Goal: Task Accomplishment & Management: Use online tool/utility

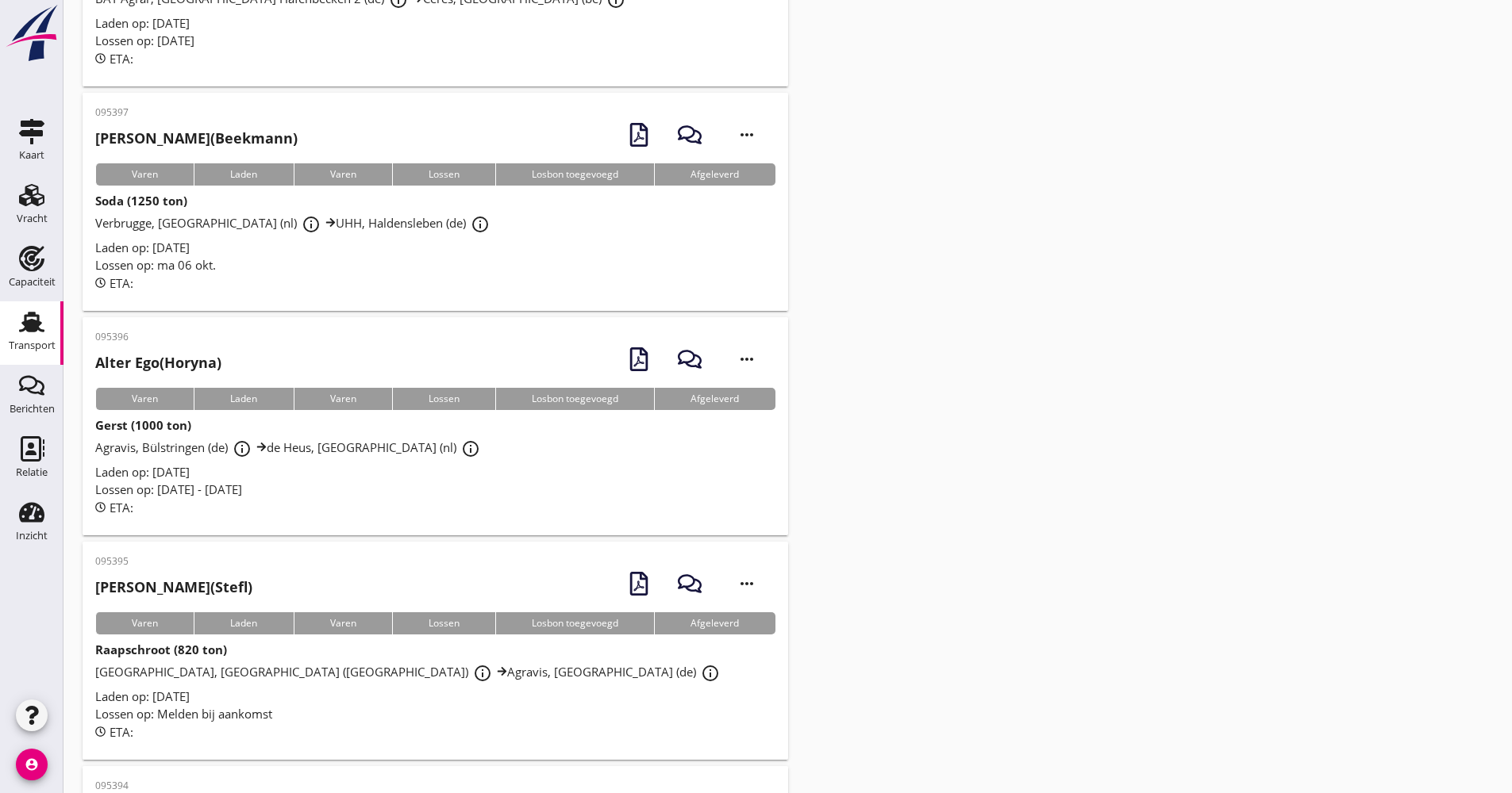
scroll to position [397, 0]
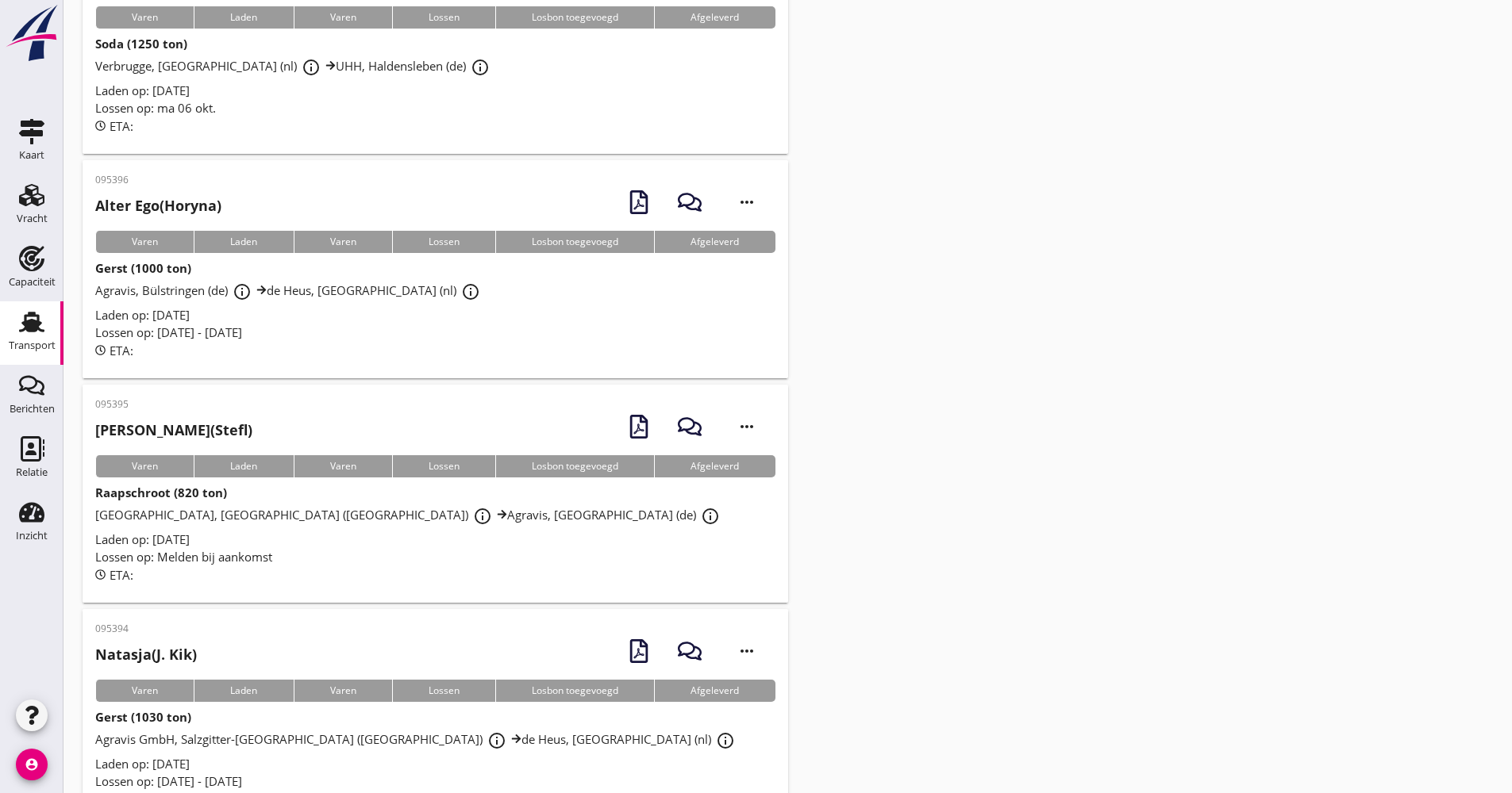
click at [452, 327] on div "Lossen op: [DATE] - [DATE]" at bounding box center [435, 333] width 680 height 18
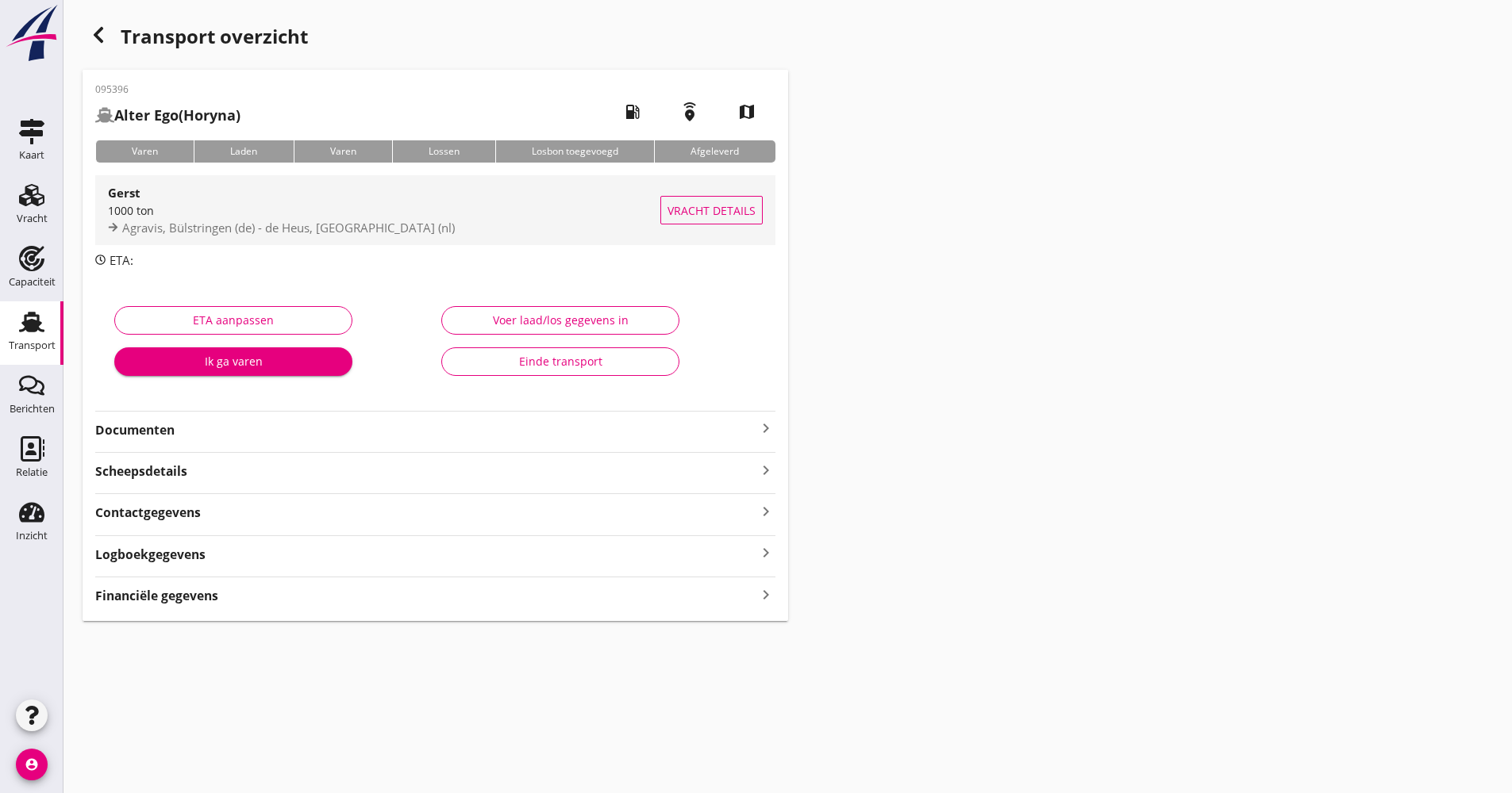
click at [301, 230] on span "Agravis, Bülstringen (de) - de Heus, [GEOGRAPHIC_DATA] (nl)" at bounding box center [288, 228] width 332 height 16
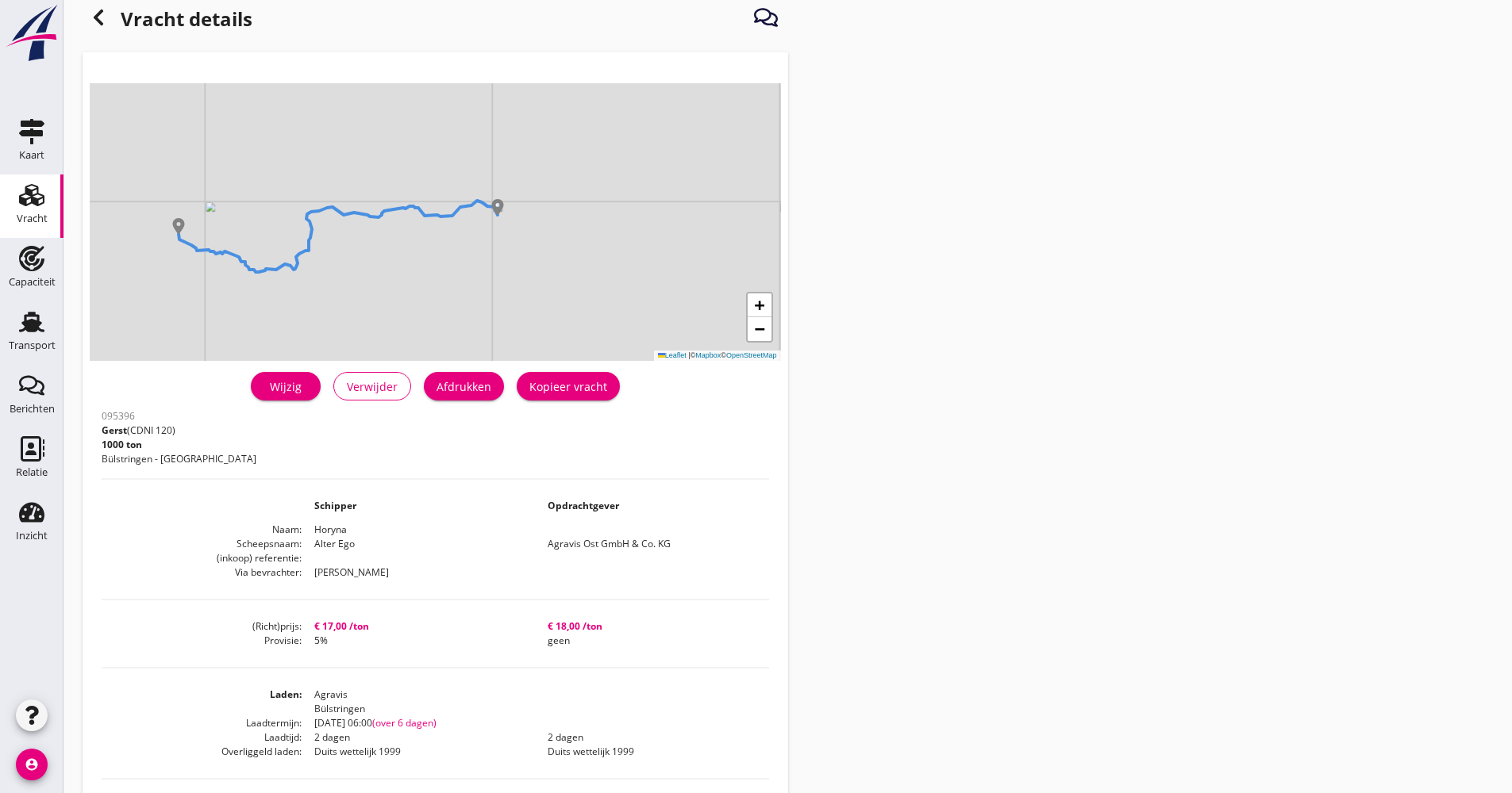
scroll to position [3, 0]
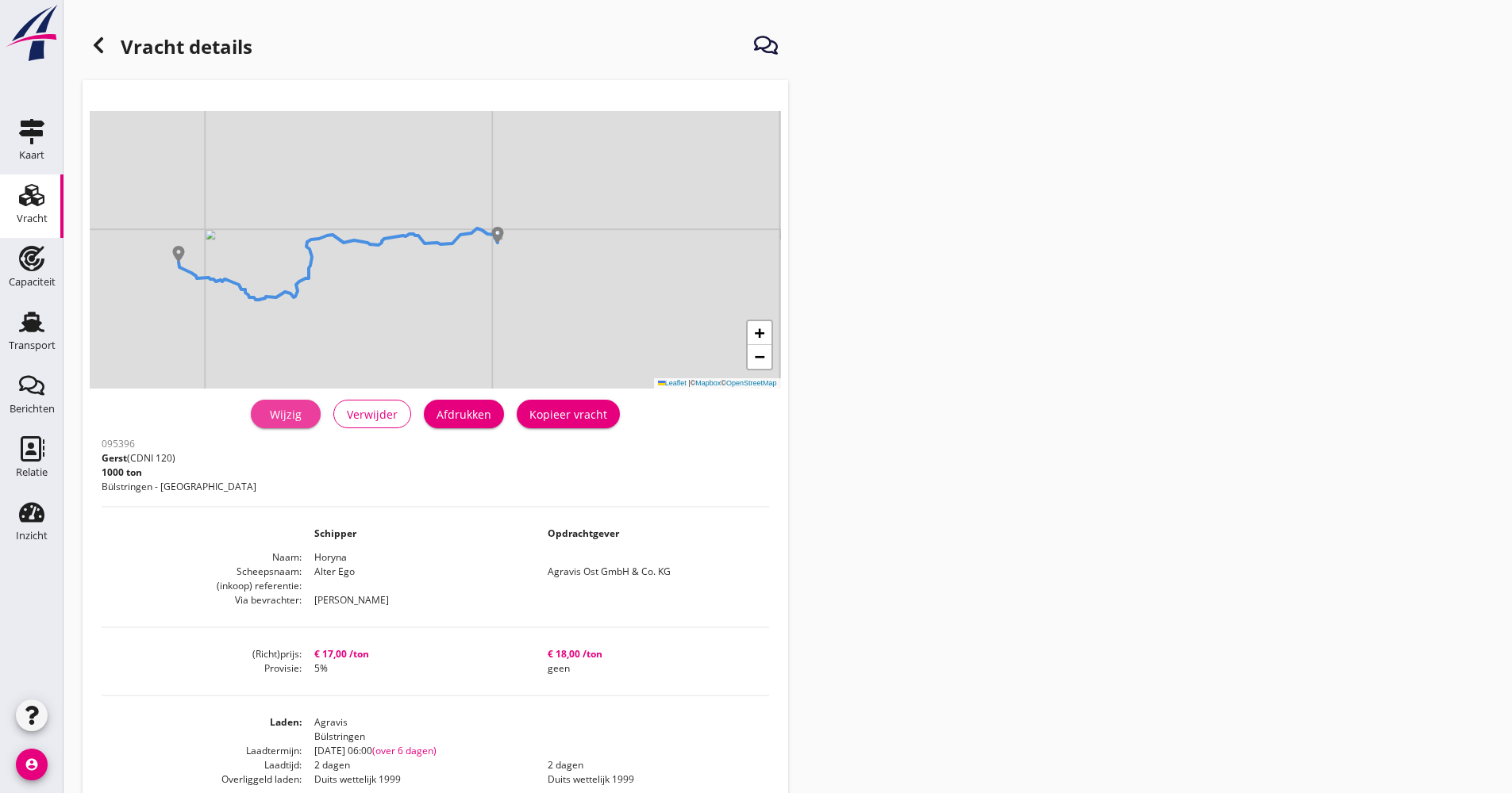
click at [297, 413] on div "Wijzig" at bounding box center [285, 414] width 44 height 17
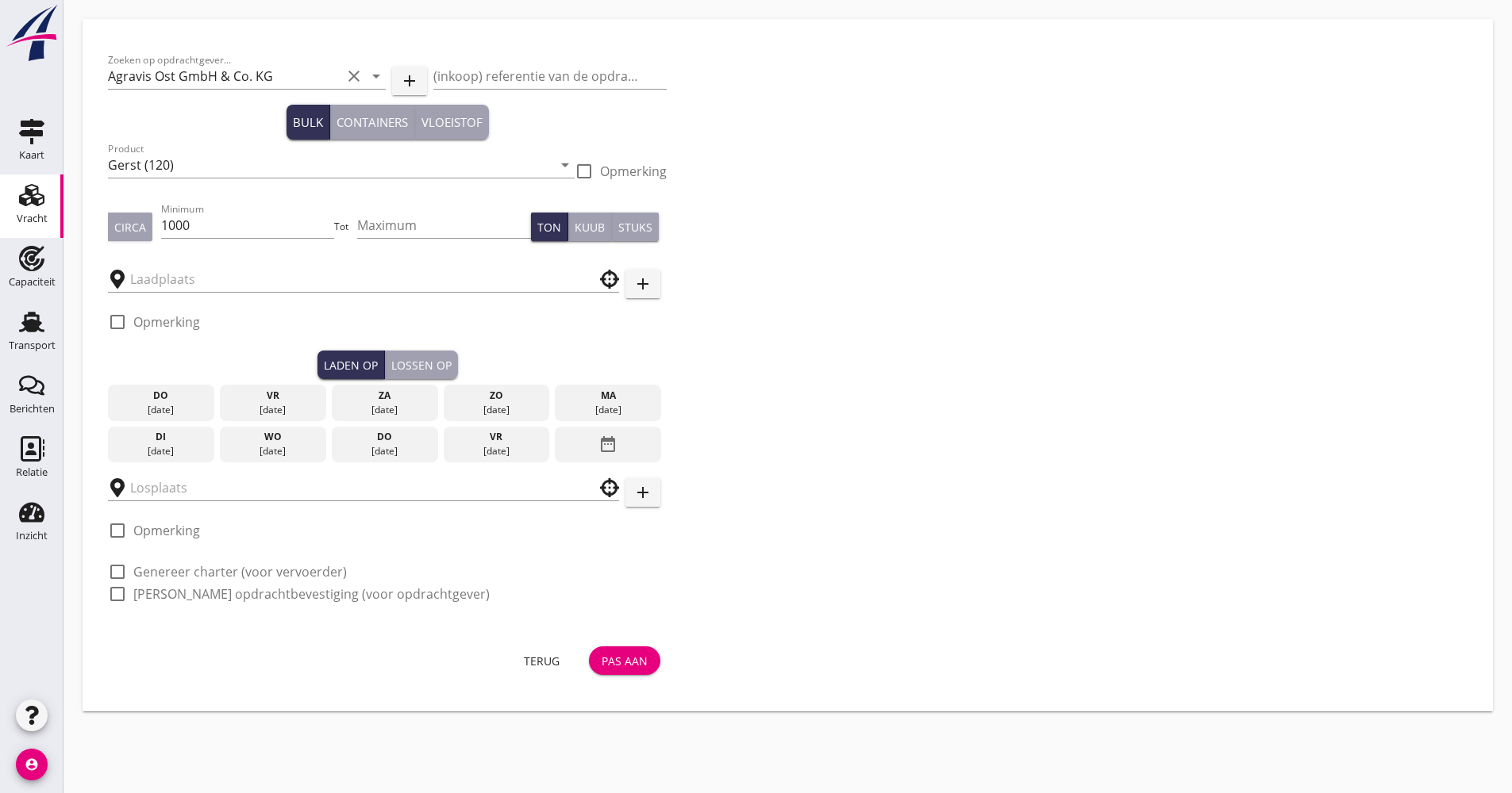
type input "Agravis"
type input "de Heus"
checkbox input "true"
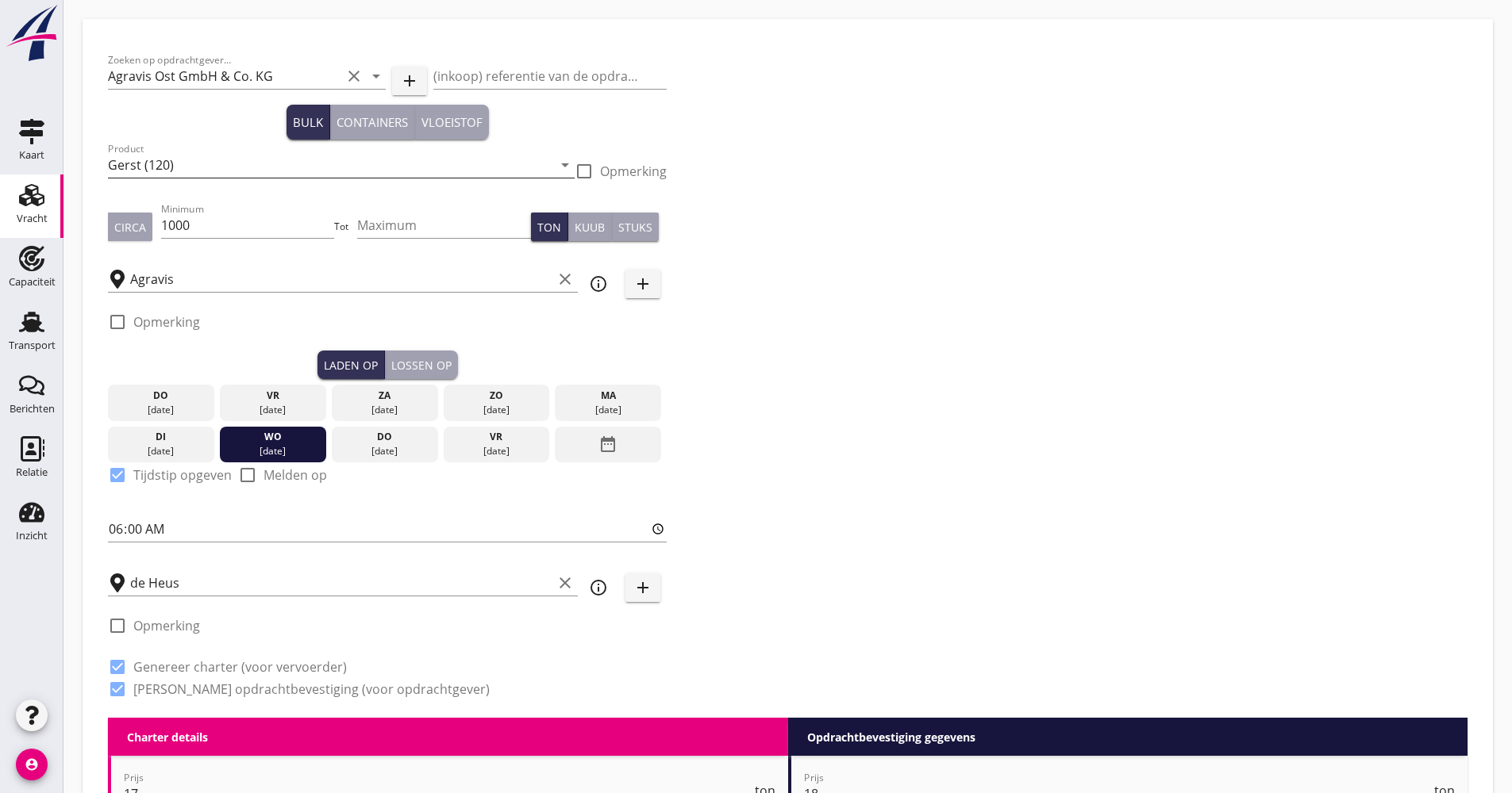
click at [169, 171] on input "Gerst (120)" at bounding box center [330, 165] width 444 height 25
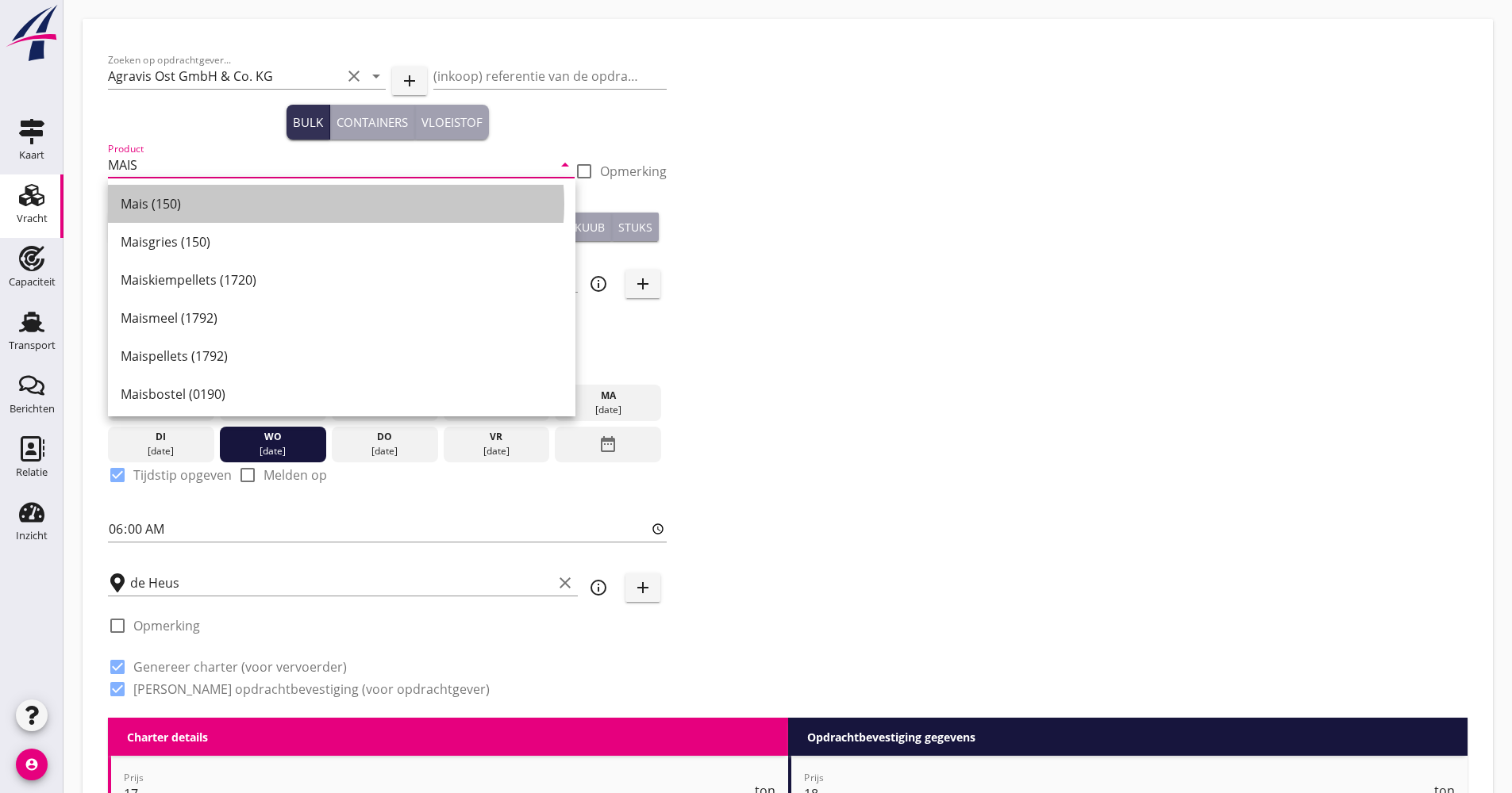
click at [186, 205] on div "Mais (150)" at bounding box center [341, 203] width 442 height 19
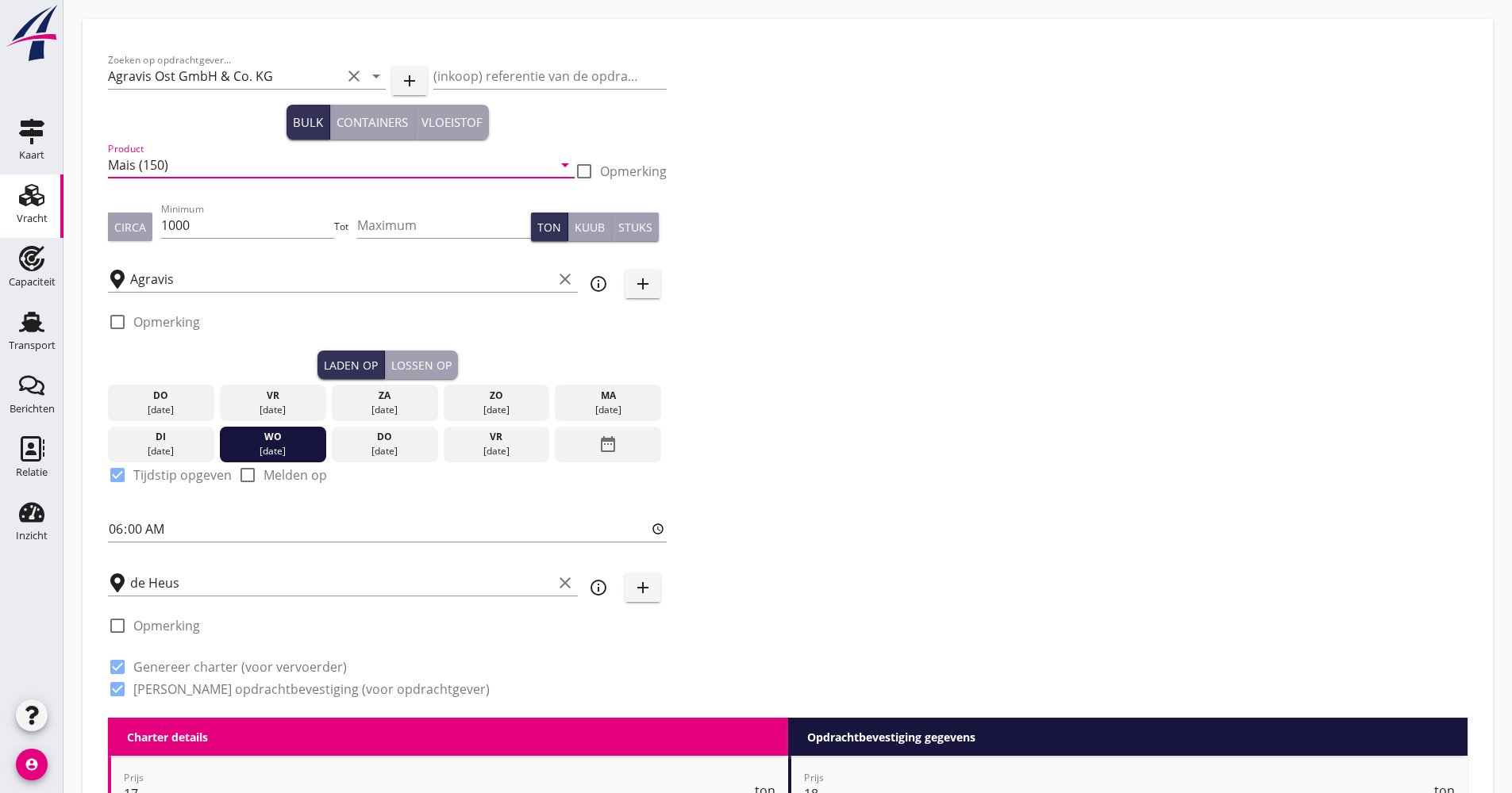
type input "Mais (150)"
click at [959, 335] on div "Zoeken op opdrachtgever... Agravis Ost GmbH & Co. KG clear arrow_drop_down add …" at bounding box center [787, 381] width 1372 height 673
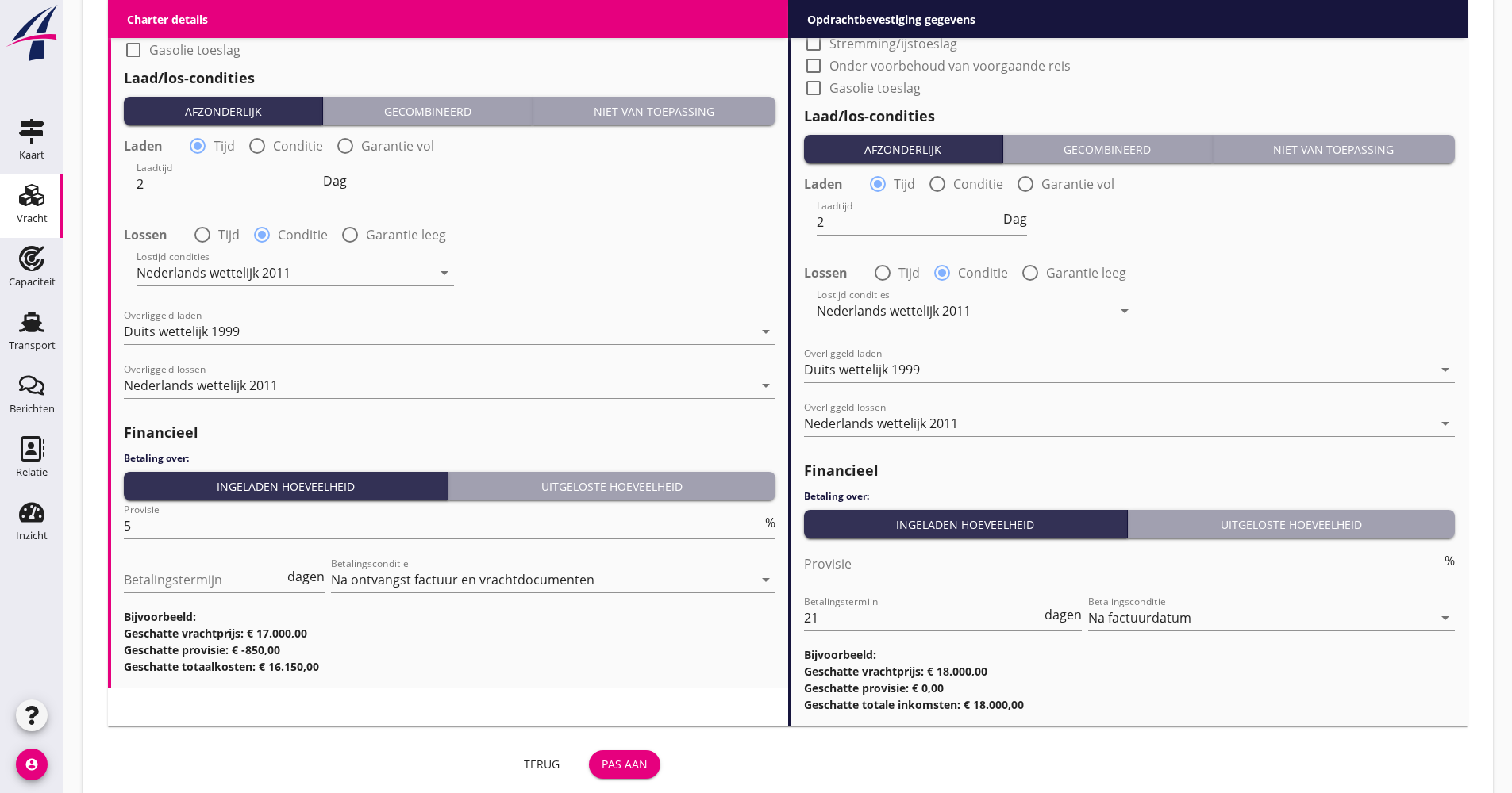
scroll to position [1851, 0]
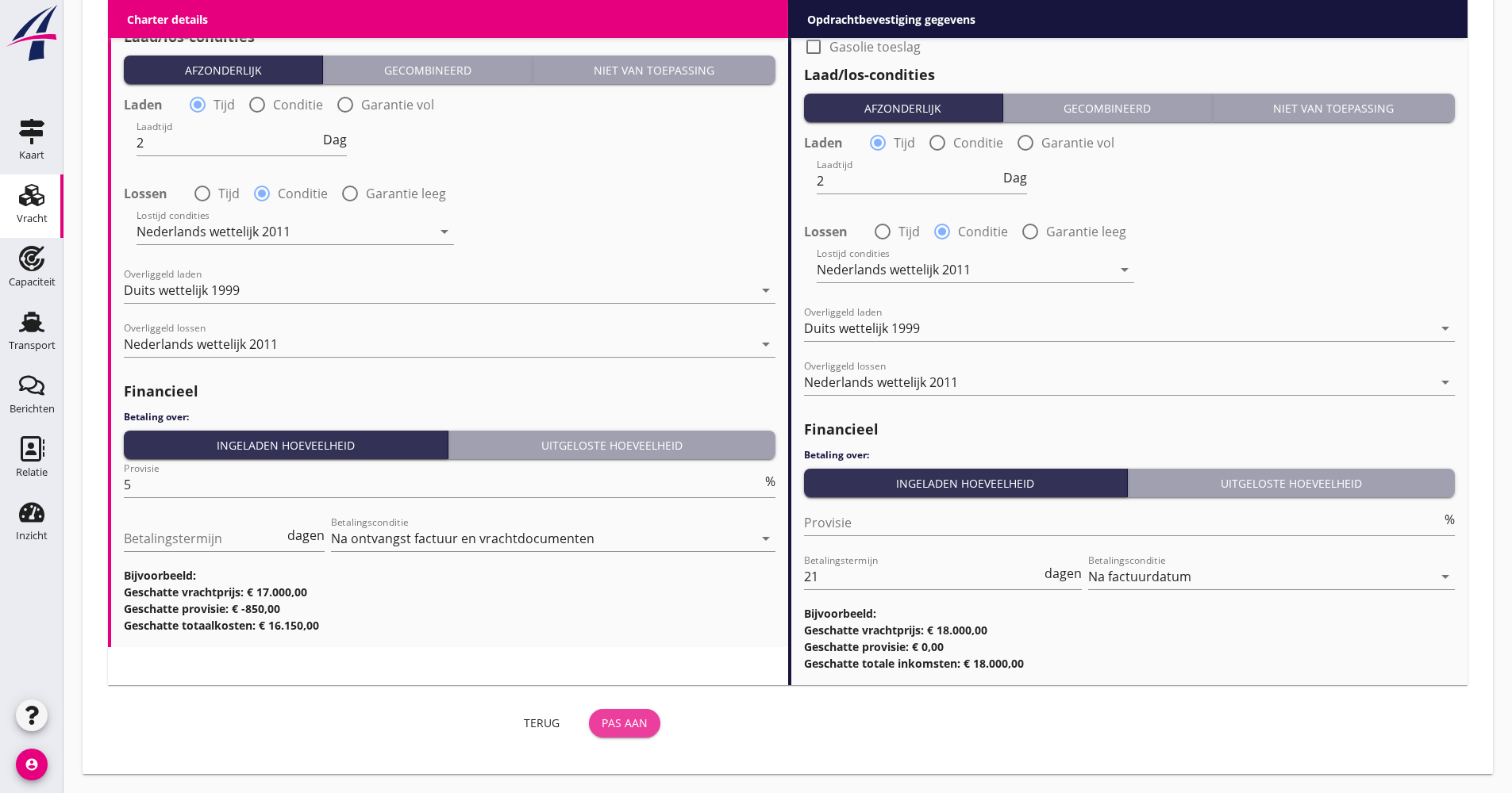
drag, startPoint x: 626, startPoint y: 731, endPoint x: 567, endPoint y: 731, distance: 59.0
click at [627, 731] on button "Pas aan" at bounding box center [624, 724] width 71 height 29
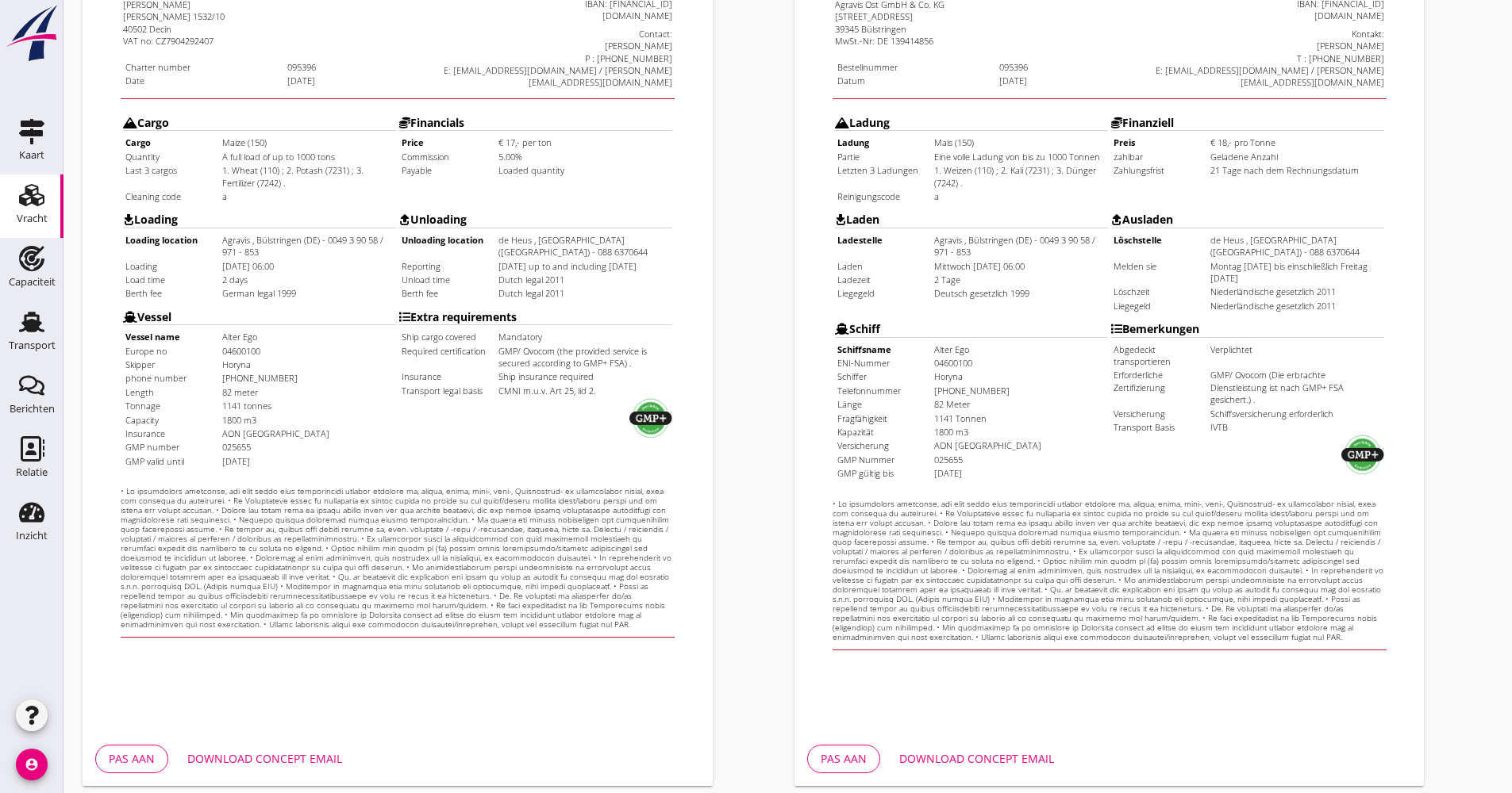
scroll to position [382, 0]
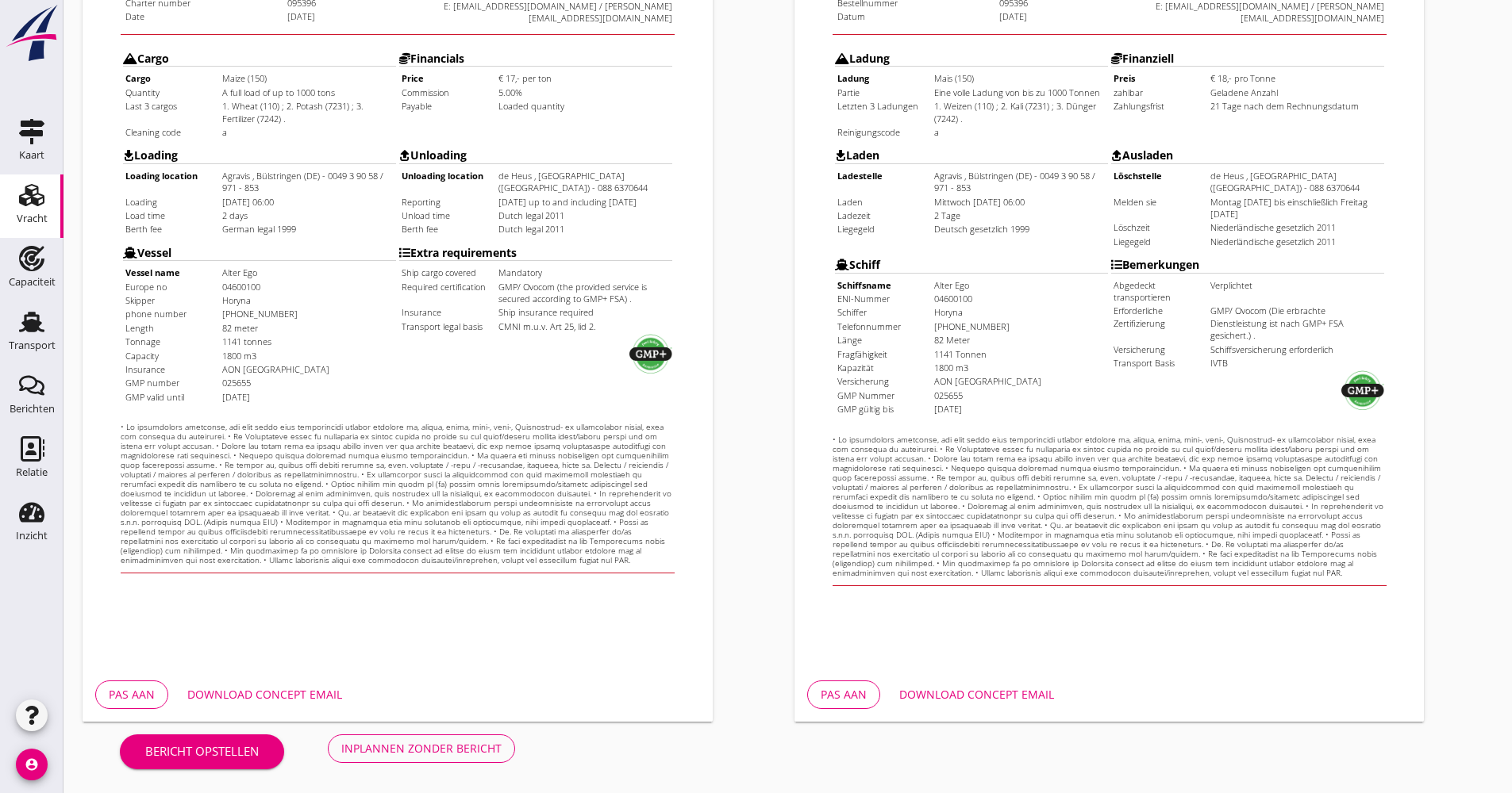
click at [1009, 694] on div "Download concept email" at bounding box center [976, 694] width 155 height 17
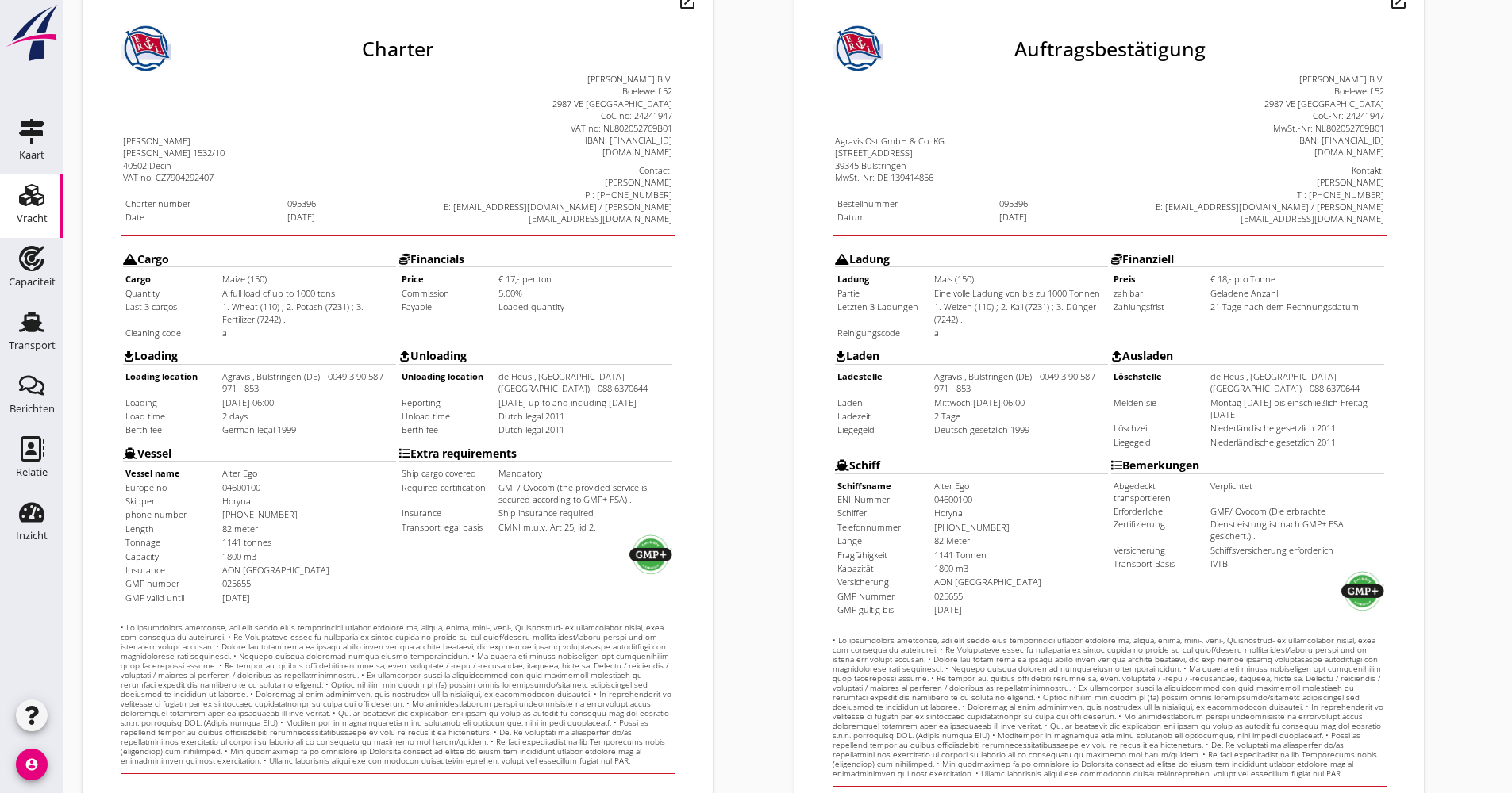
scroll to position [64, 0]
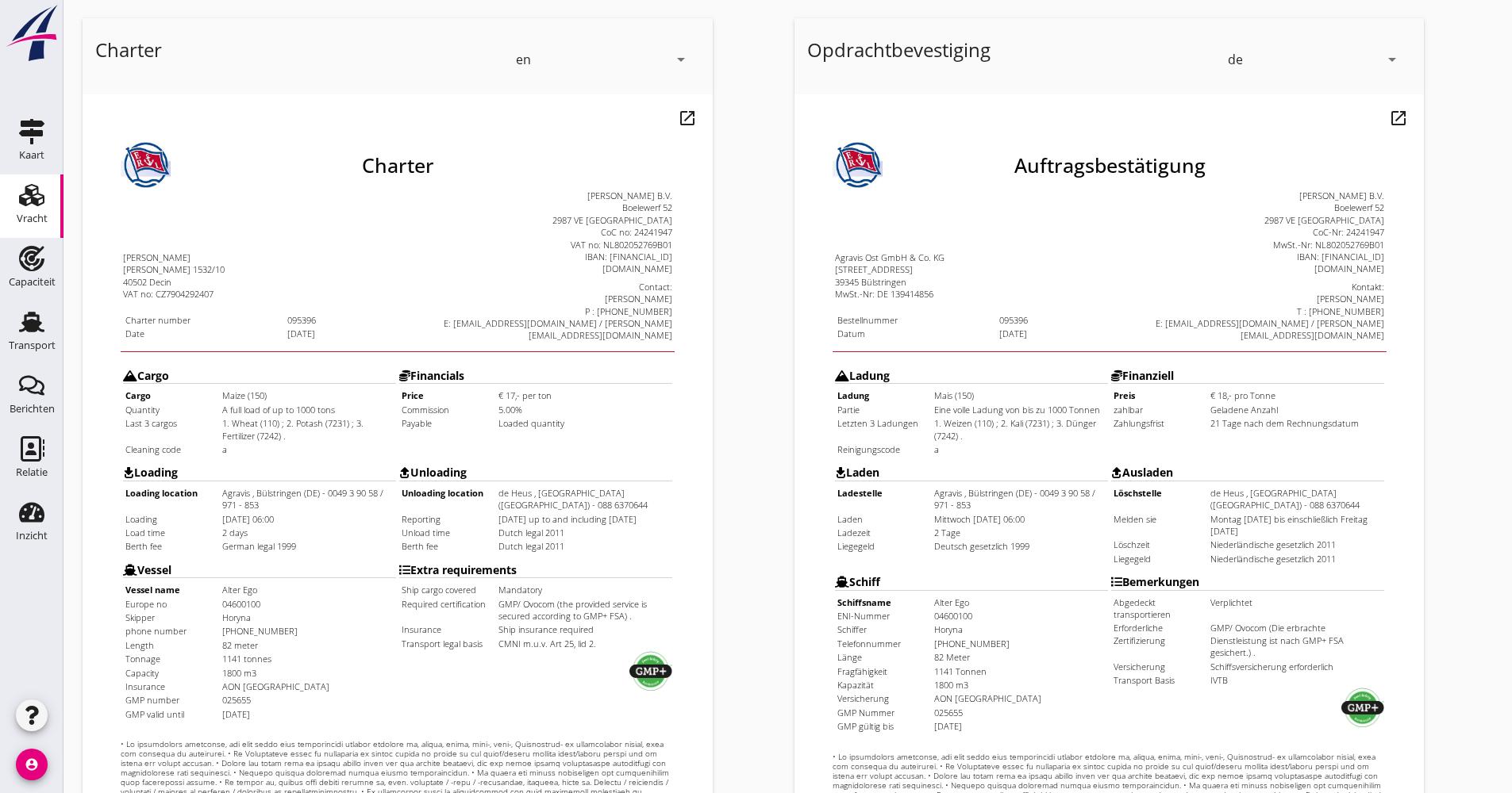
click at [602, 59] on div "en" at bounding box center [592, 59] width 151 height 25
click at [555, 113] on div "de" at bounding box center [602, 119] width 167 height 19
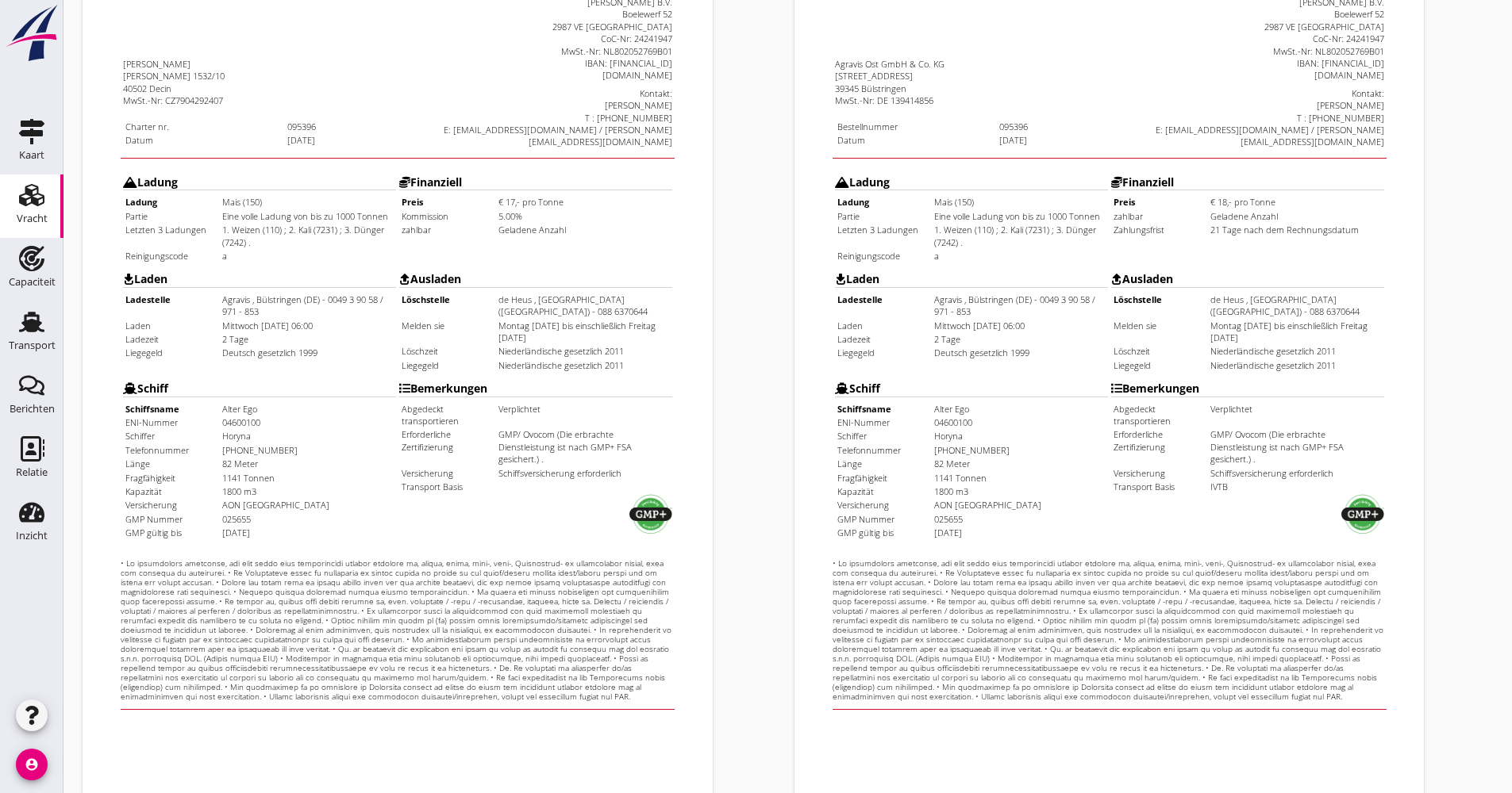
scroll to position [382, 0]
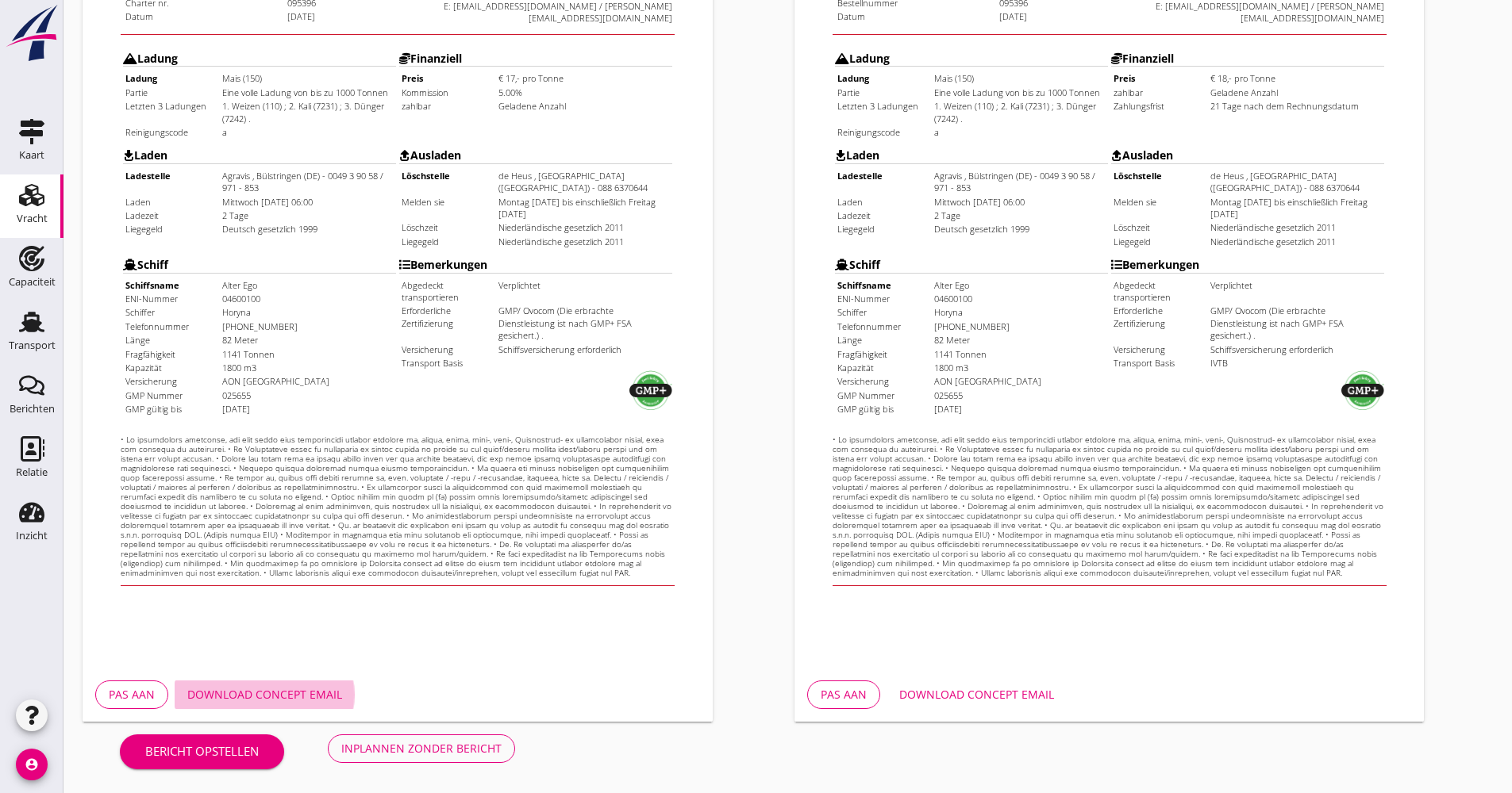
click at [283, 703] on button "Download concept email" at bounding box center [265, 695] width 180 height 29
click at [422, 736] on button "Inplannen zonder bericht" at bounding box center [421, 749] width 187 height 29
